Goal: Subscribe to service/newsletter

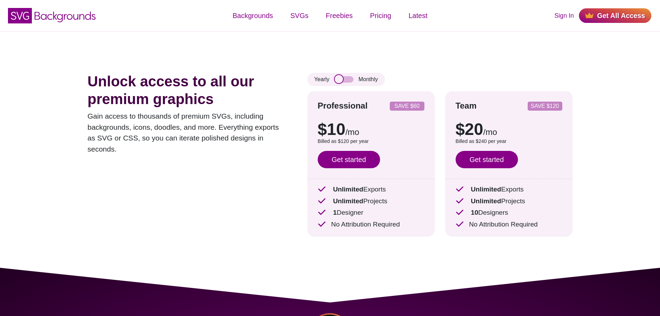
click at [345, 81] on input "checkbox" at bounding box center [344, 79] width 19 height 6
checkbox input "true"
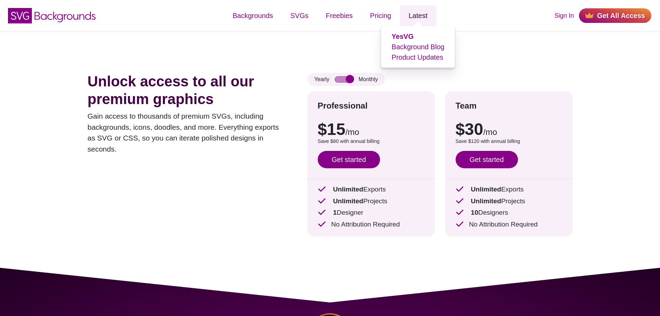
click at [415, 15] on link "Latest" at bounding box center [418, 15] width 36 height 21
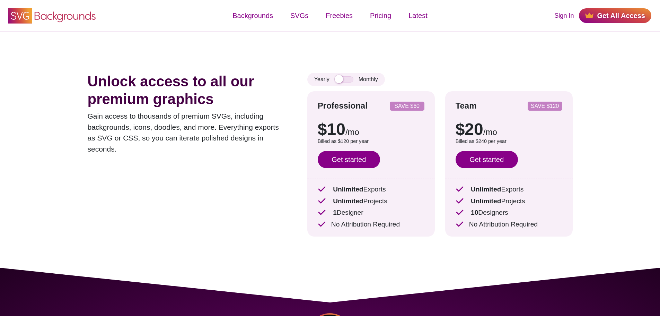
click at [23, 19] on use at bounding box center [20, 16] width 24 height 16
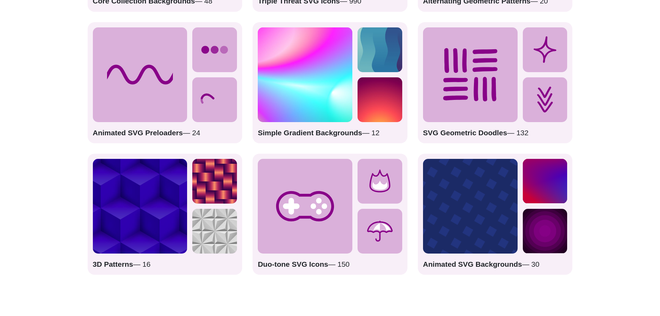
scroll to position [1039, 0]
